Goal: Information Seeking & Learning: Learn about a topic

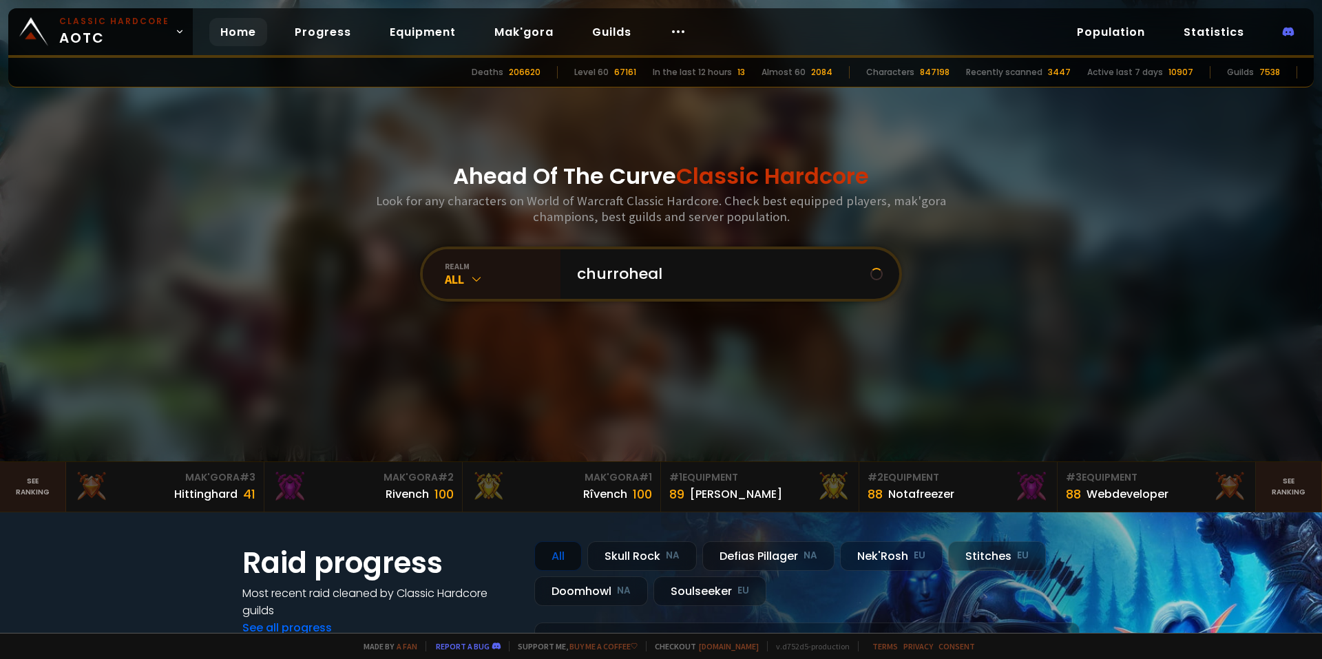
type input "churroheals"
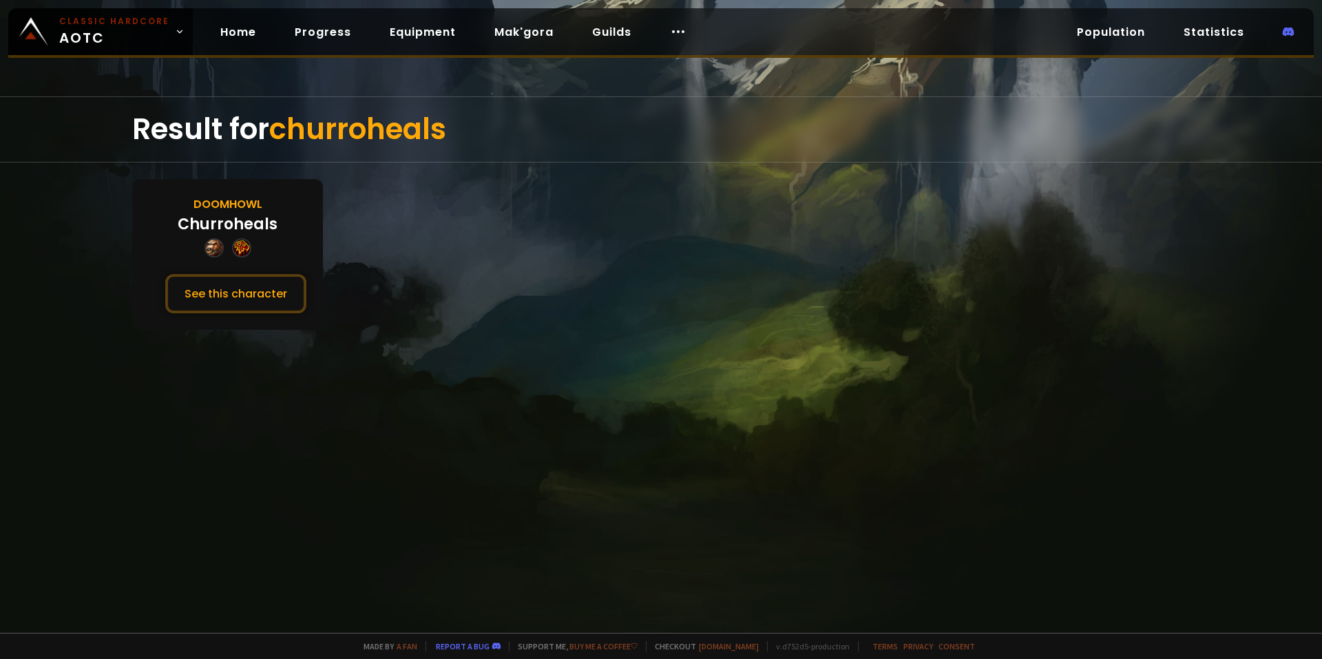
click at [239, 273] on div "Doomhowl Churroheals See this character" at bounding box center [227, 254] width 191 height 151
click at [239, 283] on button "See this character" at bounding box center [235, 293] width 141 height 39
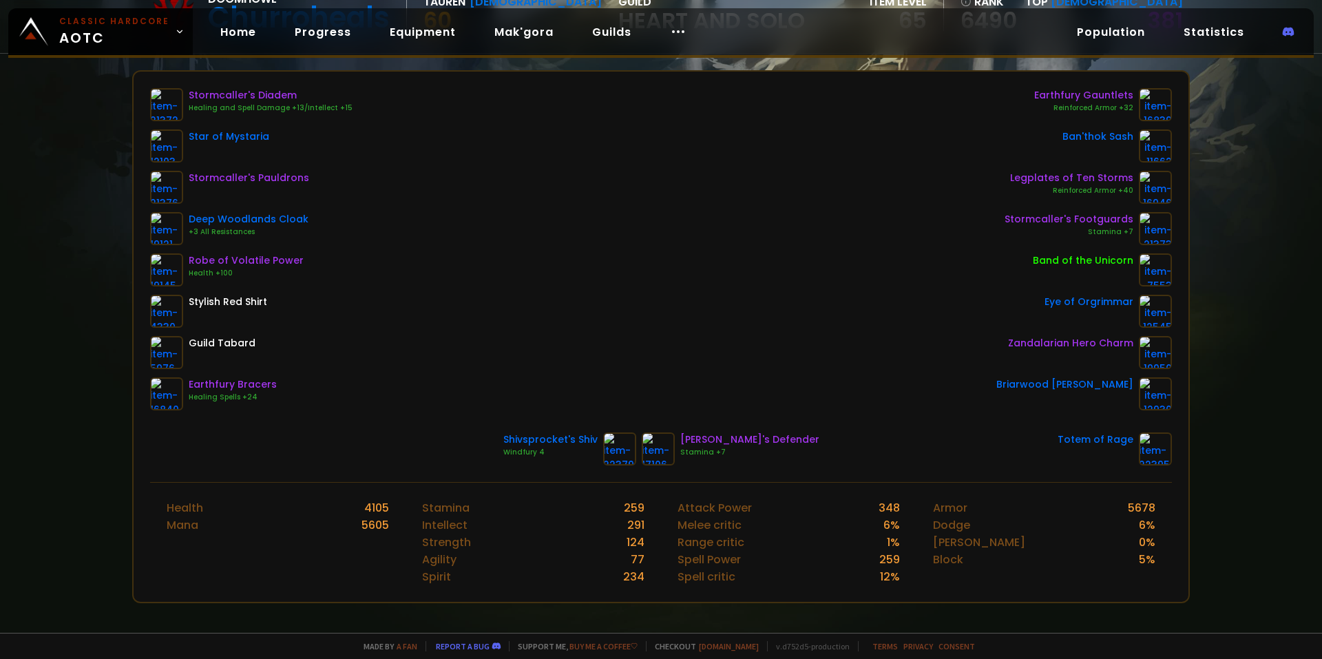
scroll to position [69, 0]
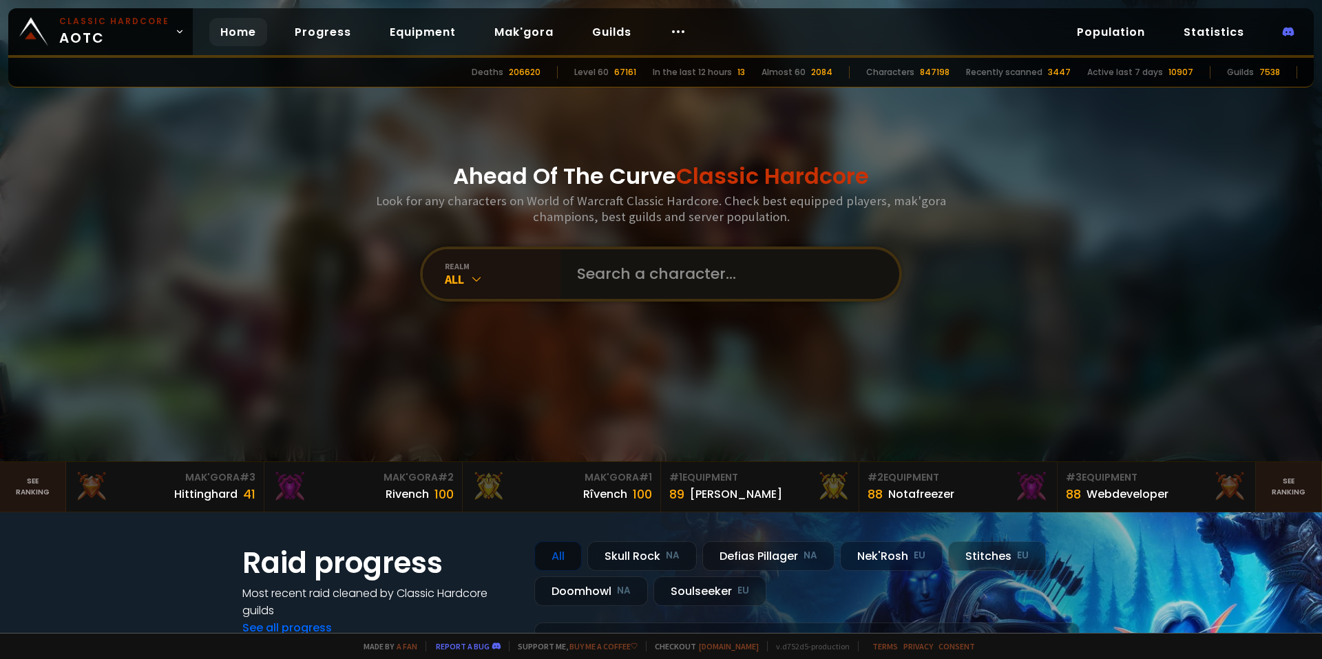
click at [649, 282] on input "text" at bounding box center [726, 274] width 314 height 50
type input "catduckcrab"
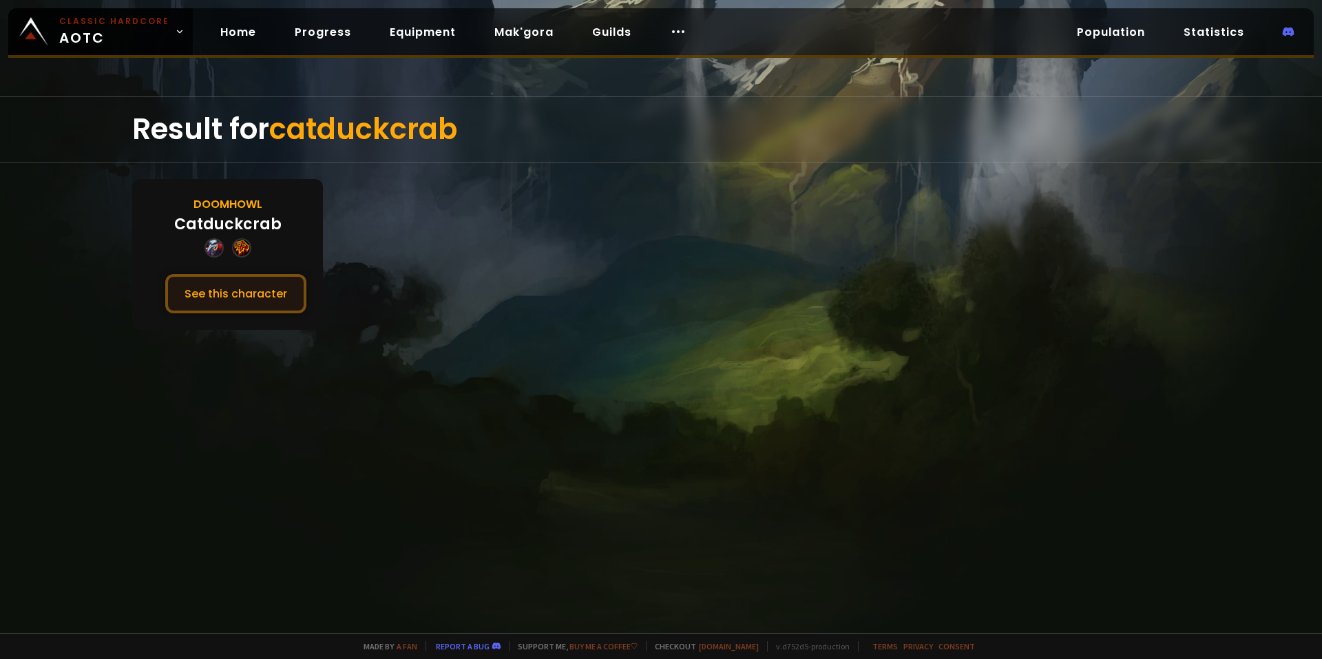
click at [248, 289] on button "See this character" at bounding box center [235, 293] width 141 height 39
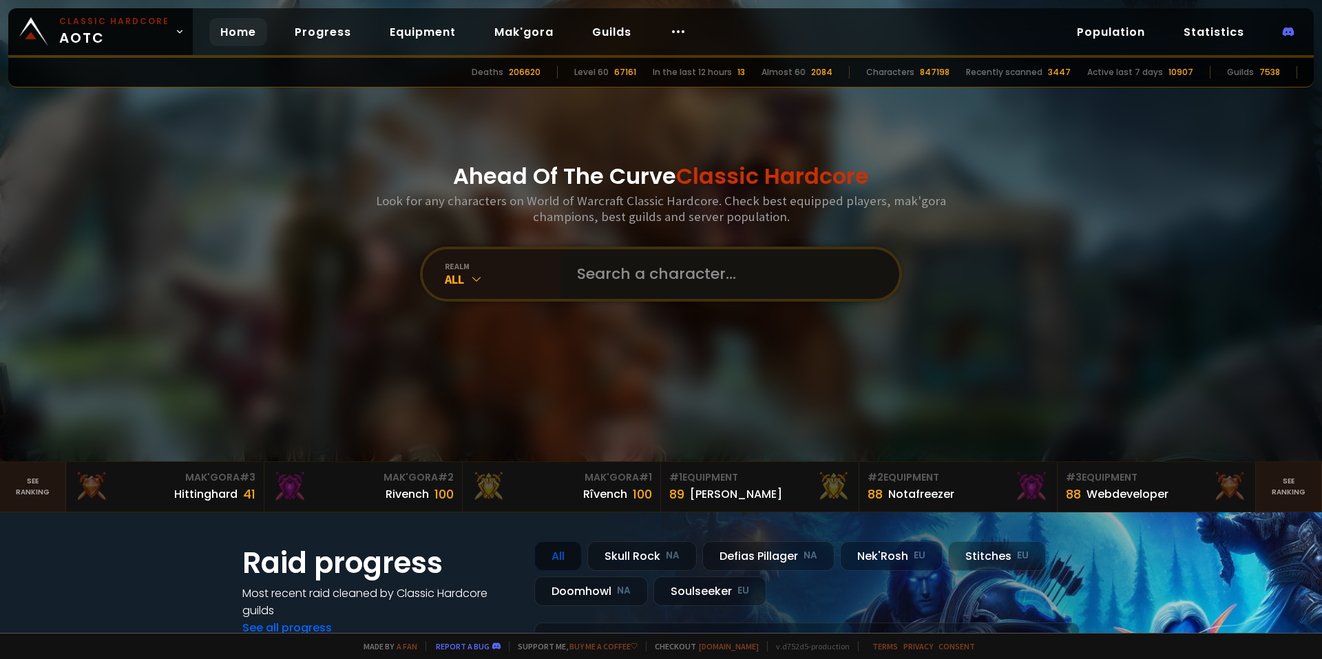
click at [656, 264] on input "text" at bounding box center [726, 274] width 314 height 50
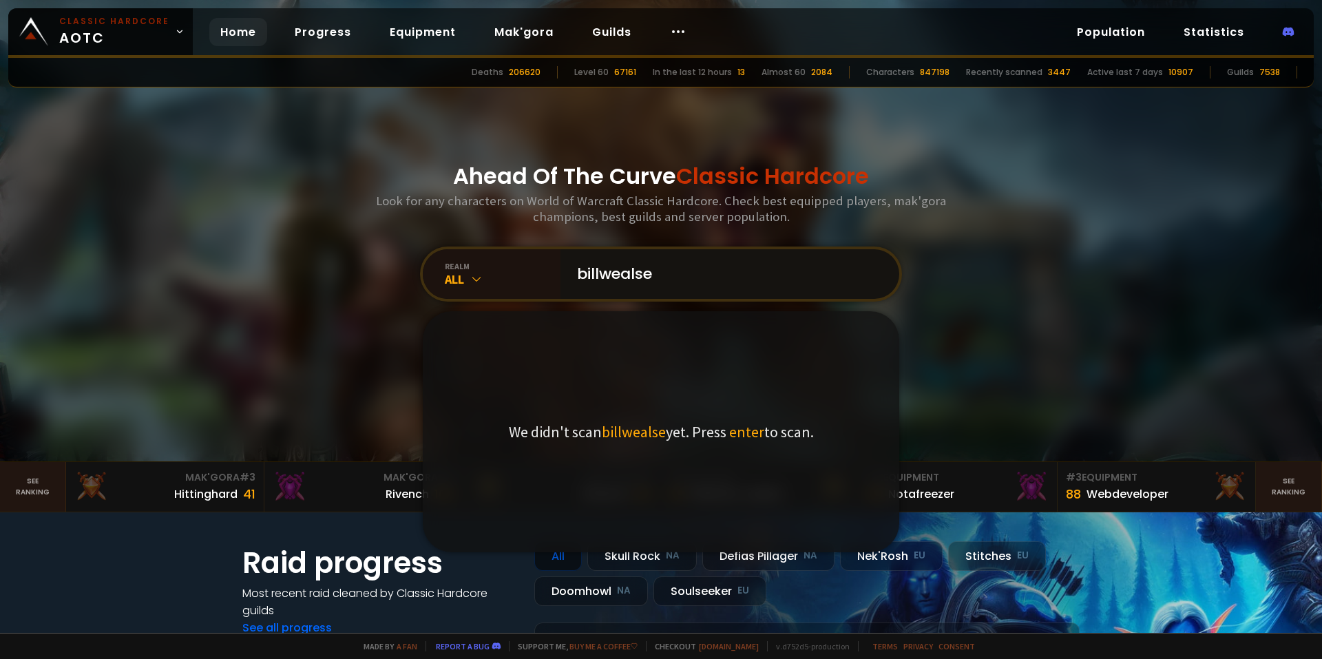
type input "billwealsey"
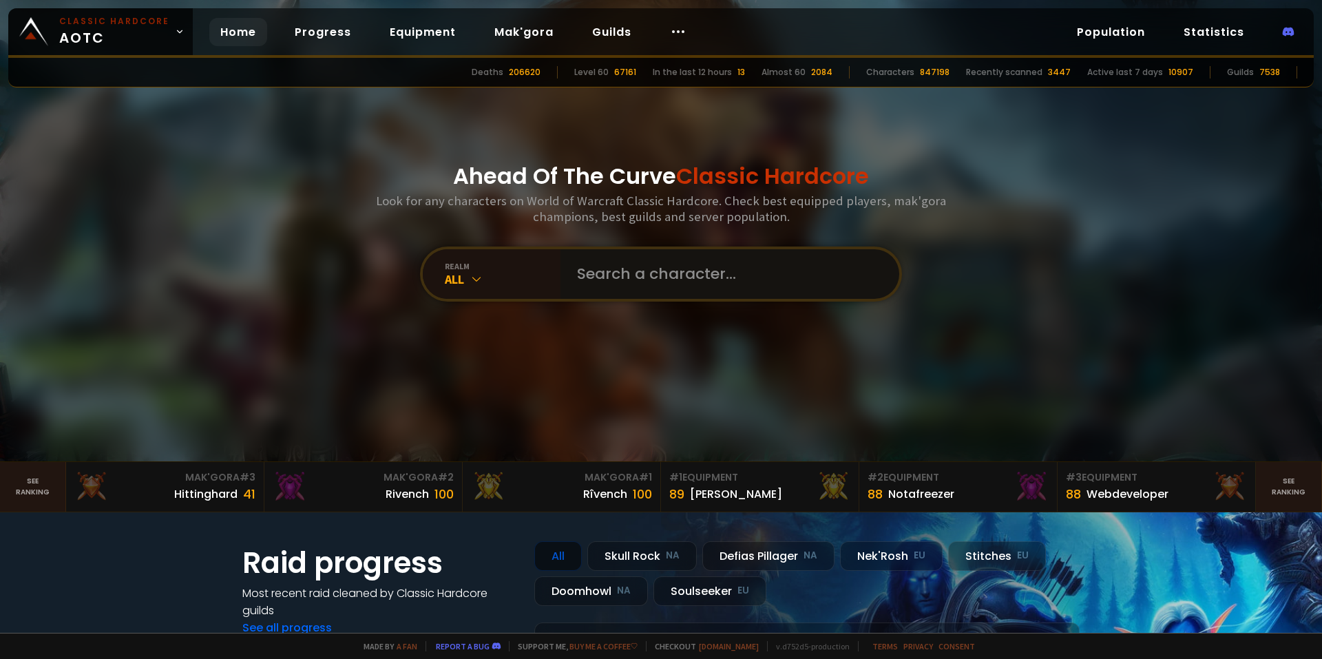
click at [672, 273] on input "text" at bounding box center [726, 274] width 314 height 50
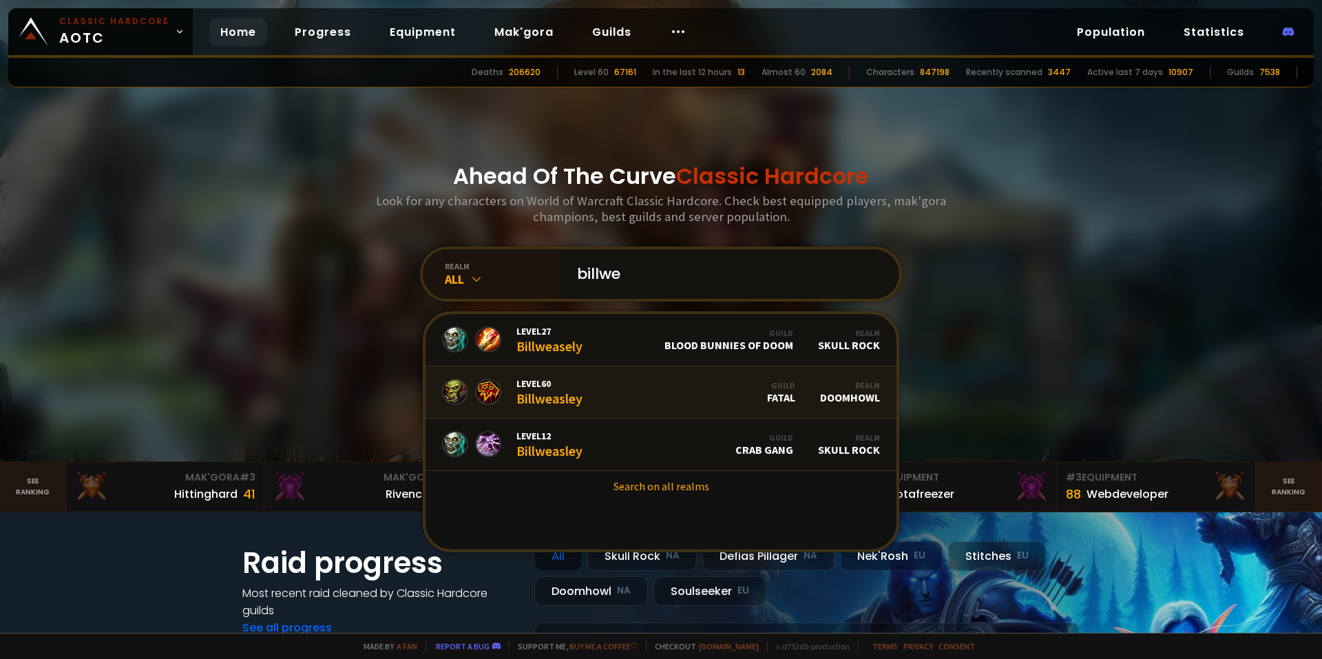
type input "billwe"
click at [635, 387] on link "Level 60 Billweasley Guild Fatal Realm Doomhowl" at bounding box center [660, 392] width 471 height 52
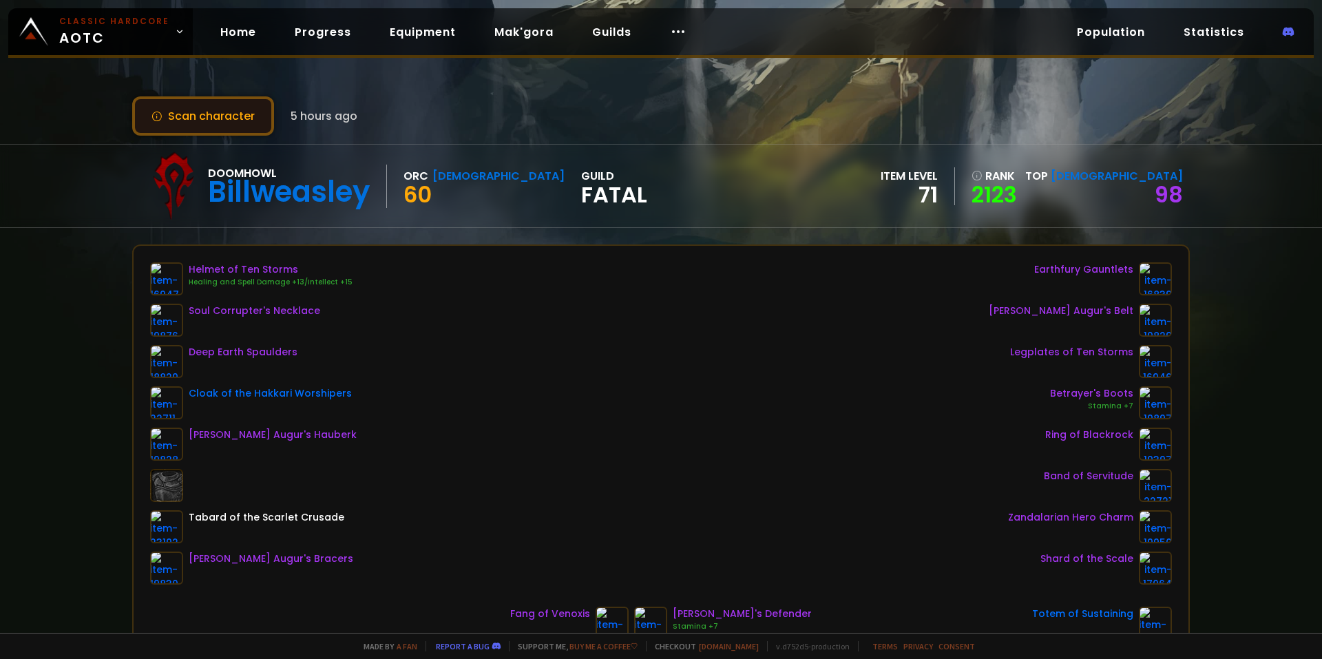
click at [237, 114] on button "Scan character" at bounding box center [203, 115] width 142 height 39
